Goal: Task Accomplishment & Management: Use online tool/utility

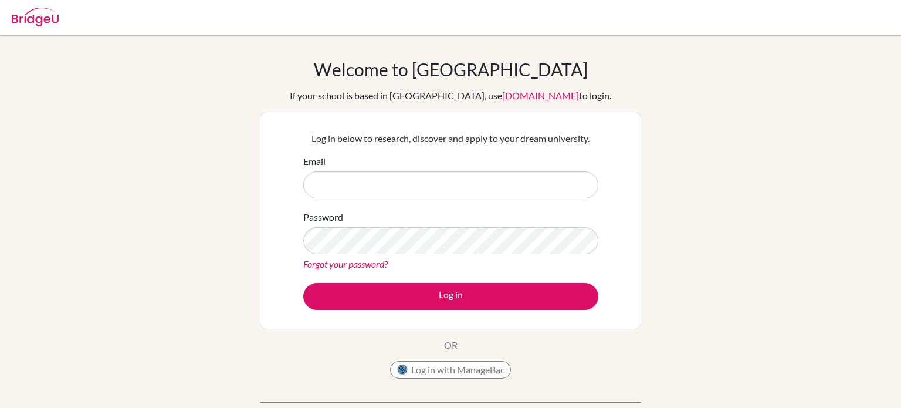
click at [509, 182] on input "Email" at bounding box center [450, 184] width 295 height 27
type input "[EMAIL_ADDRESS][DOMAIN_NAME]"
click at [303, 283] on button "Log in" at bounding box center [450, 296] width 295 height 27
